Goal: Find specific page/section: Find specific page/section

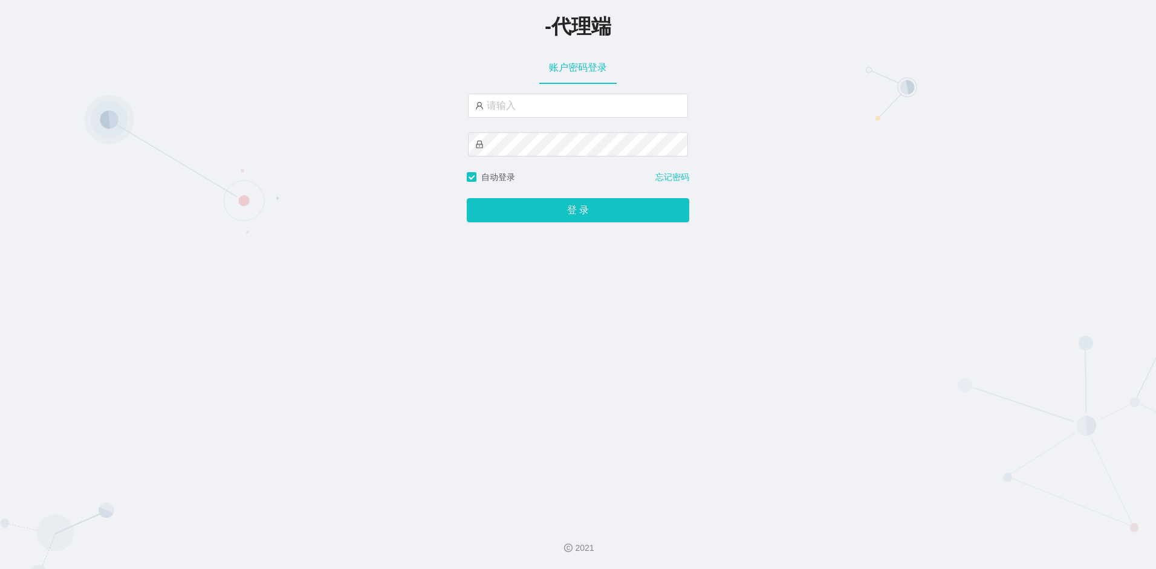
click at [761, 47] on div "-代理端" at bounding box center [578, 25] width 1156 height 51
click at [536, 109] on input "text" at bounding box center [578, 106] width 220 height 24
type input "afu888"
click at [546, 216] on button "登 录" at bounding box center [578, 210] width 222 height 24
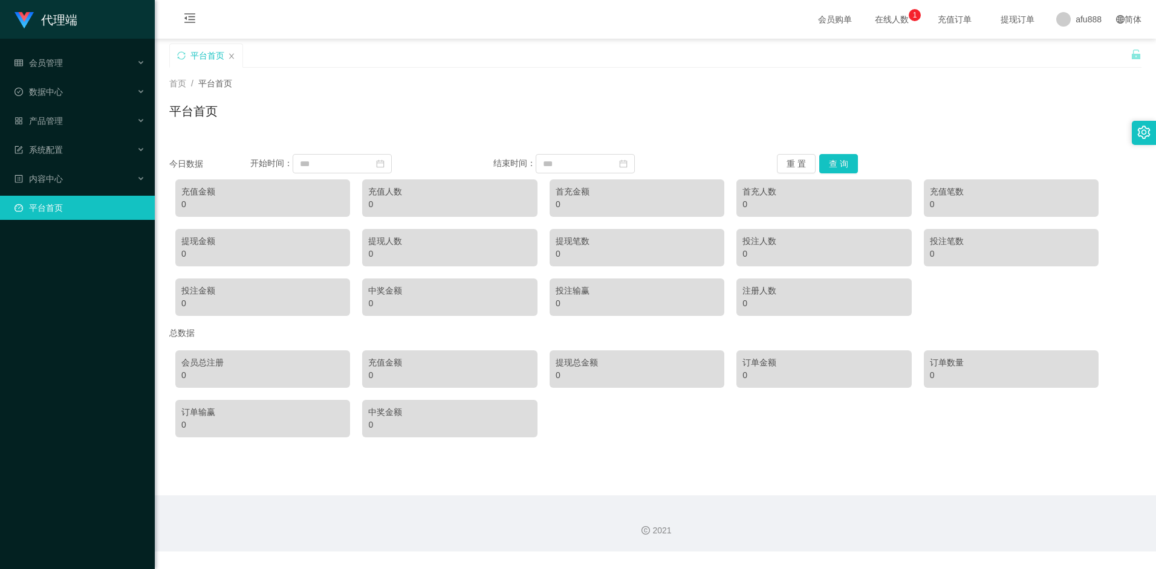
drag, startPoint x: 728, startPoint y: 71, endPoint x: 805, endPoint y: 76, distance: 76.9
click at [729, 71] on div "首页 / 平台首页 / 平台首页" at bounding box center [655, 104] width 1001 height 72
click at [656, 64] on div "平台首页" at bounding box center [649, 65] width 961 height 42
click at [657, 467] on main "关闭左侧 关闭右侧 关闭其它 刷新页面 平台首页 首页 / 平台首页 / 平台首页 今日数据 开始时间： 结束时间： 重 置 查 询 充值金额 0 充值人数 …" at bounding box center [655, 267] width 1001 height 457
click at [55, 177] on span "内容中心" at bounding box center [39, 179] width 48 height 10
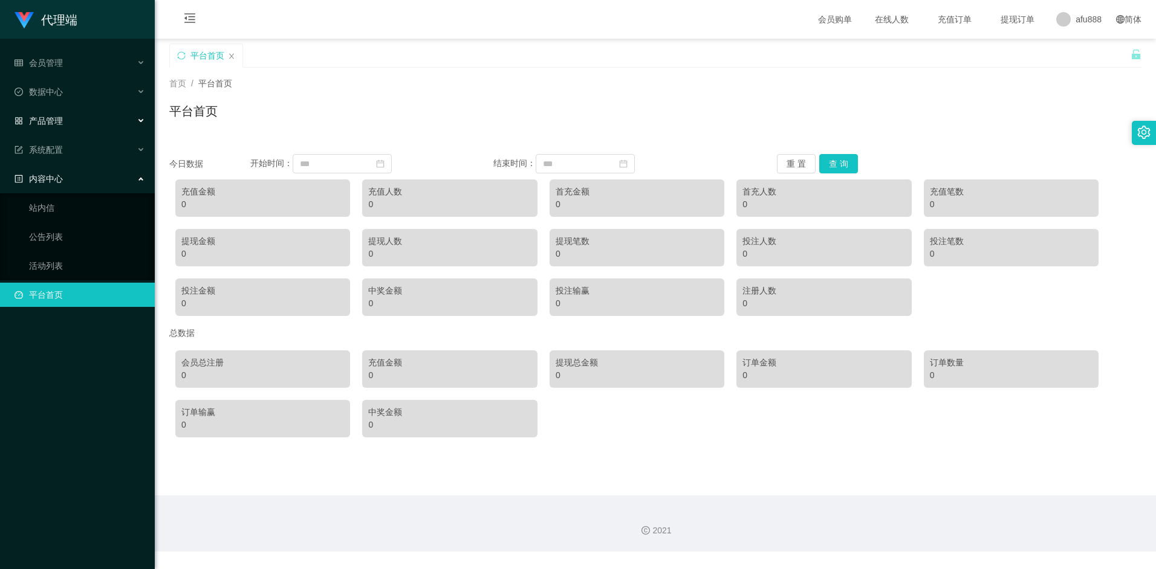
click at [66, 123] on div "产品管理" at bounding box center [77, 121] width 155 height 24
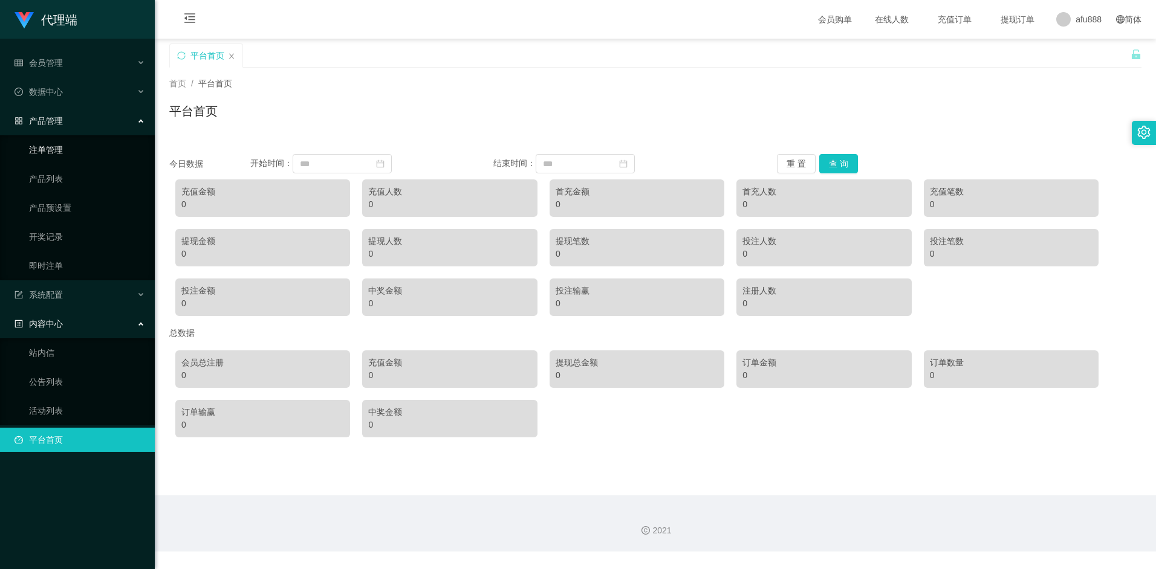
click at [57, 148] on link "注单管理" at bounding box center [87, 150] width 116 height 24
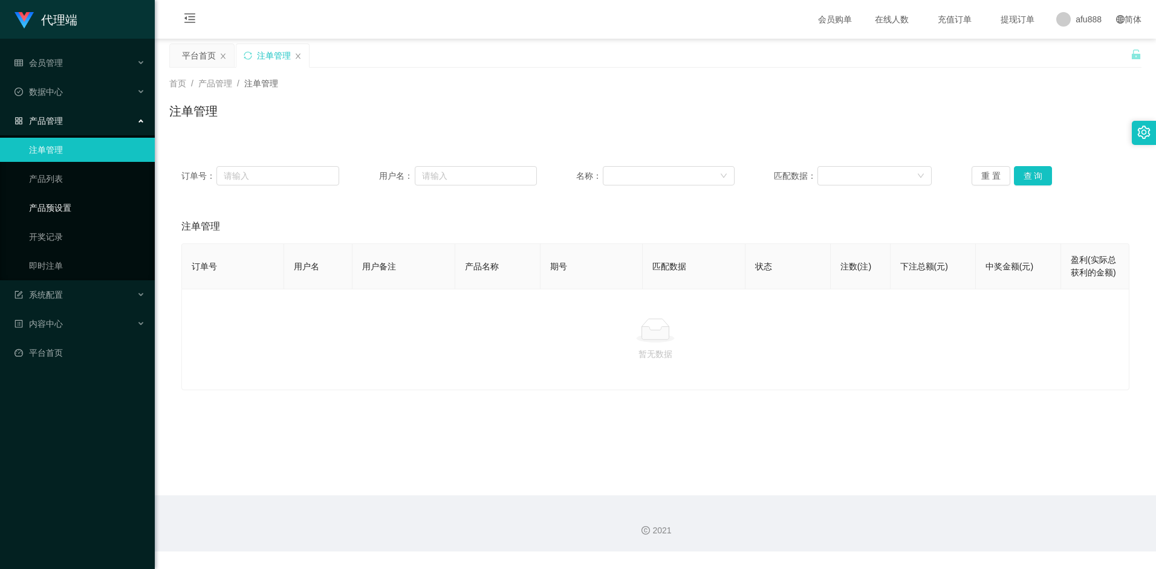
click at [60, 204] on link "产品预设置" at bounding box center [87, 208] width 116 height 24
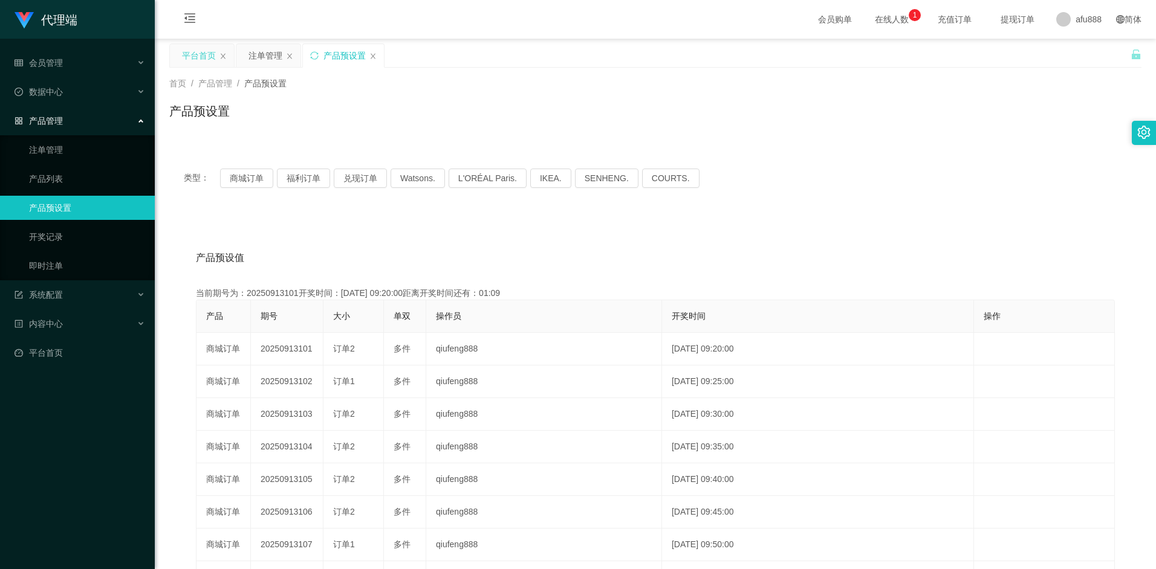
click at [187, 58] on div "平台首页" at bounding box center [199, 55] width 34 height 23
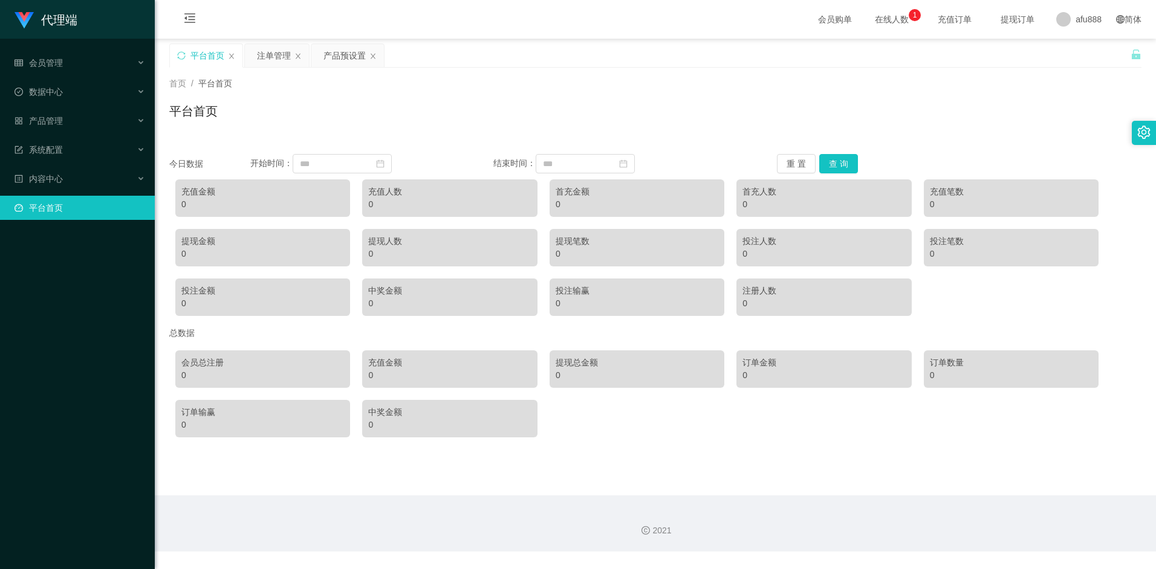
click at [436, 107] on div "平台首页" at bounding box center [655, 116] width 972 height 28
